Goal: Understand process/instructions: Learn how to perform a task or action

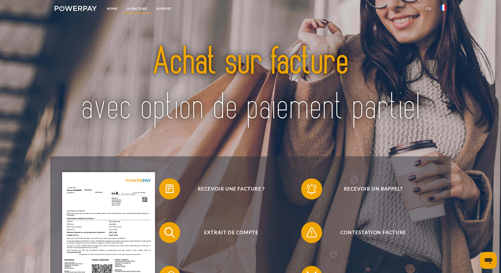
click at [138, 8] on link "LA FACTURE" at bounding box center [137, 8] width 30 height 9
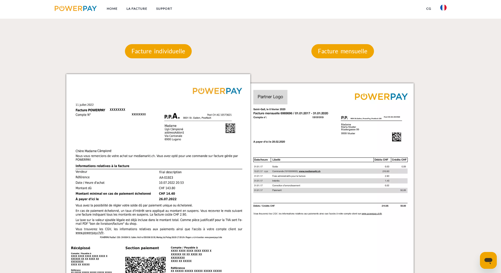
scroll to position [423, 0]
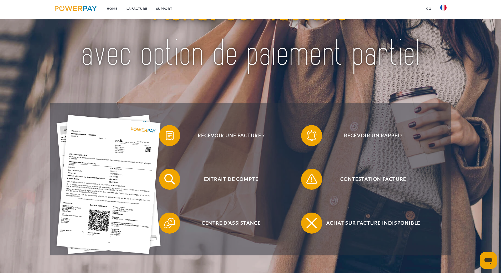
scroll to position [105, 0]
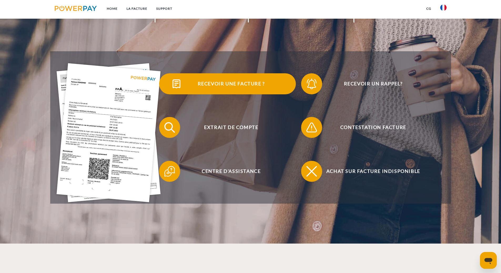
click at [235, 85] on span "Recevoir une facture ?" at bounding box center [231, 83] width 129 height 21
